Goal: Complete application form

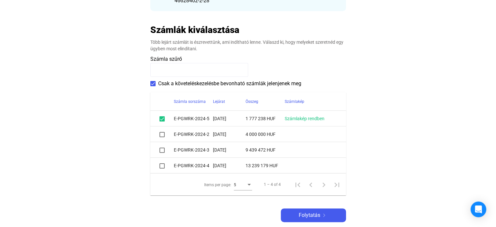
scroll to position [130, 0]
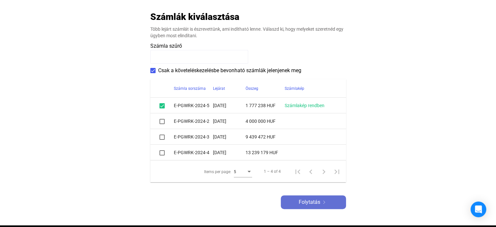
click at [306, 202] on span "Folytatás" at bounding box center [310, 202] width 22 height 8
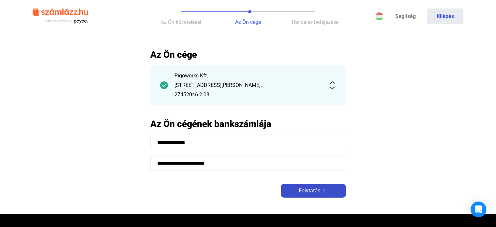
click at [301, 189] on span "Folytatás" at bounding box center [310, 191] width 22 height 8
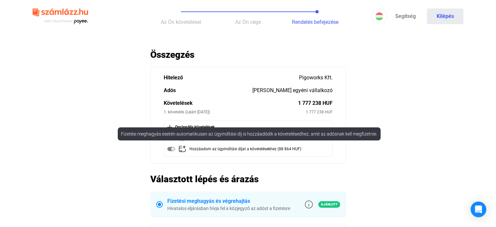
click at [170, 150] on img at bounding box center [171, 149] width 8 height 8
